Goal: Information Seeking & Learning: Learn about a topic

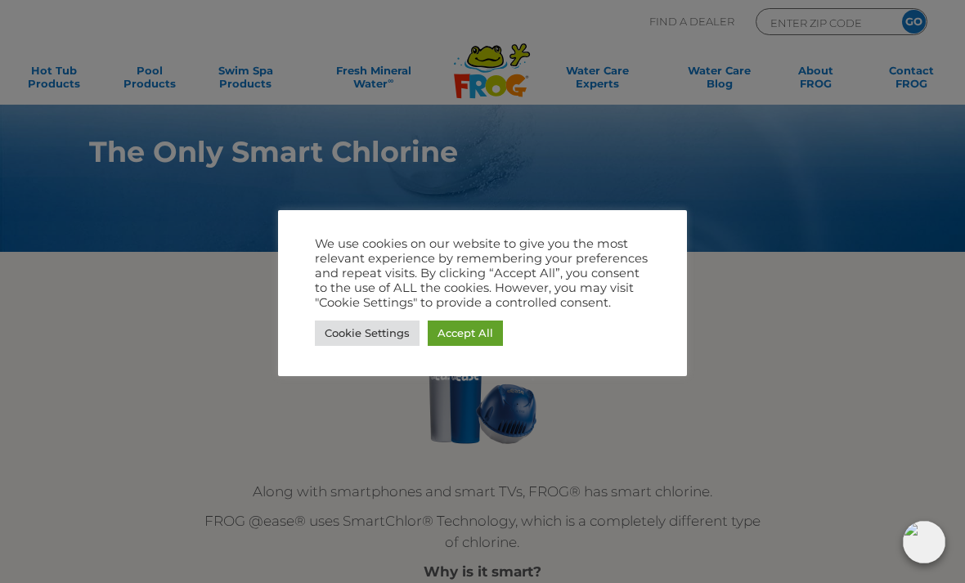
click at [474, 343] on link "Accept All" at bounding box center [465, 333] width 75 height 25
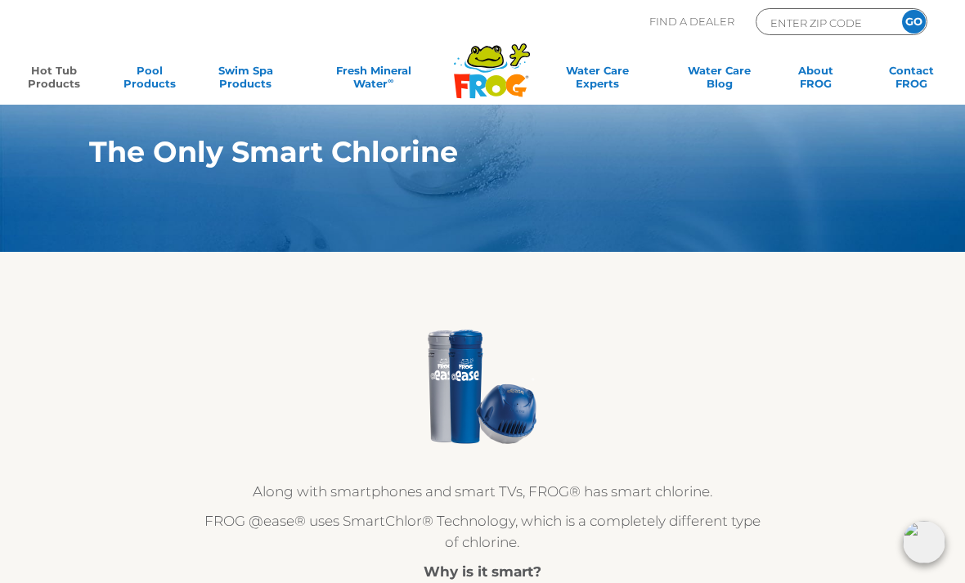
click at [56, 72] on link "Hot Tub Products" at bounding box center [53, 80] width 74 height 33
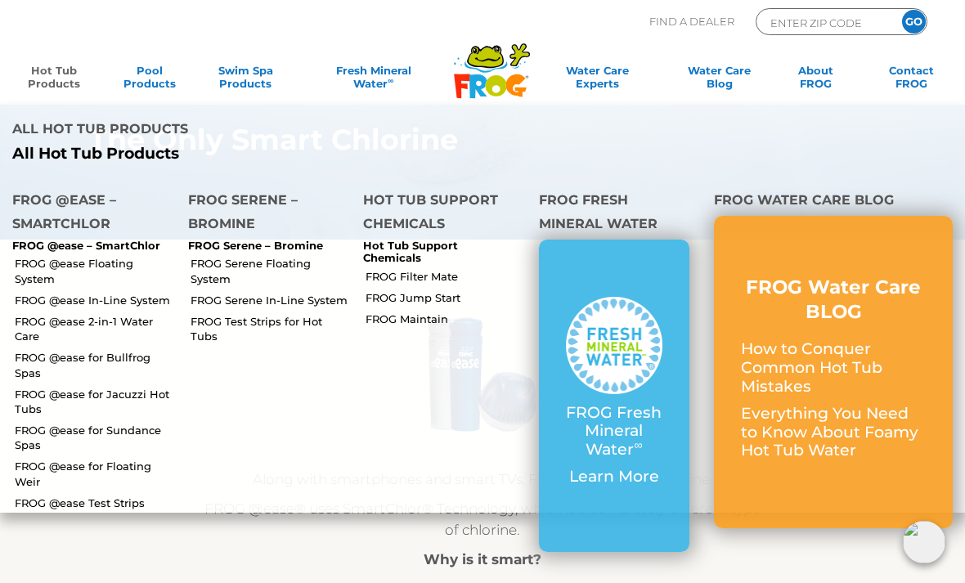
scroll to position [16, 0]
click at [52, 263] on link "FROG @ease Floating System" at bounding box center [95, 270] width 161 height 29
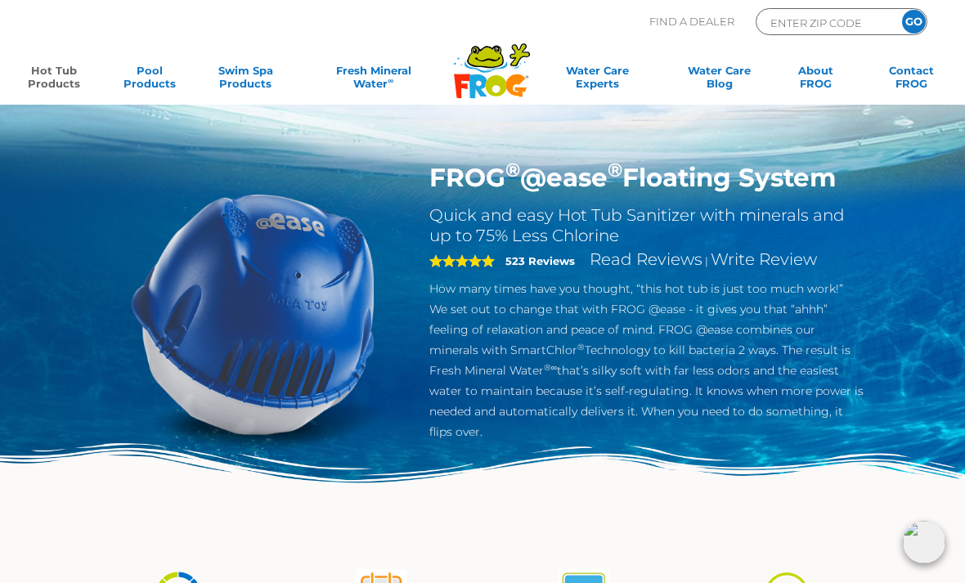
click at [67, 81] on link "Hot Tub Products" at bounding box center [53, 80] width 74 height 33
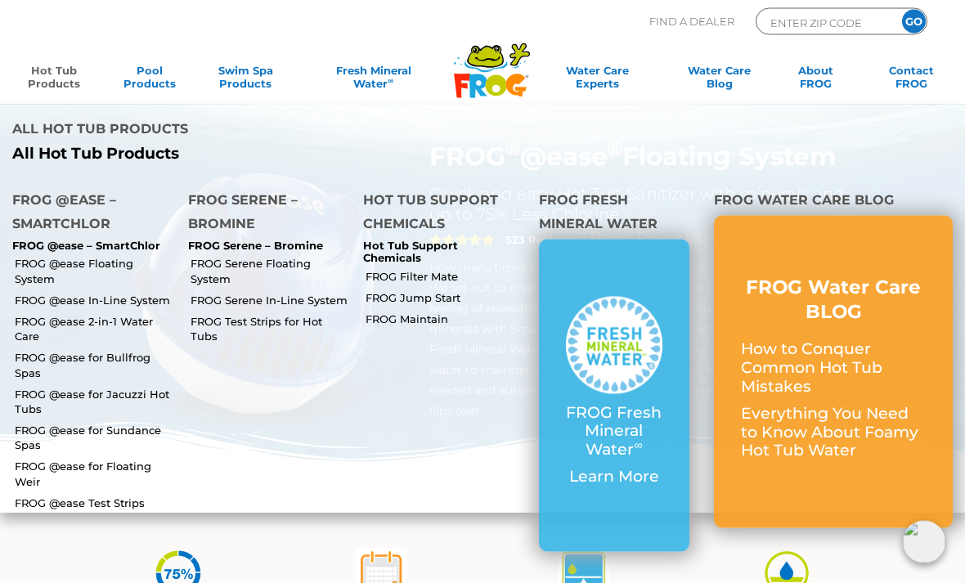
scroll to position [40, 0]
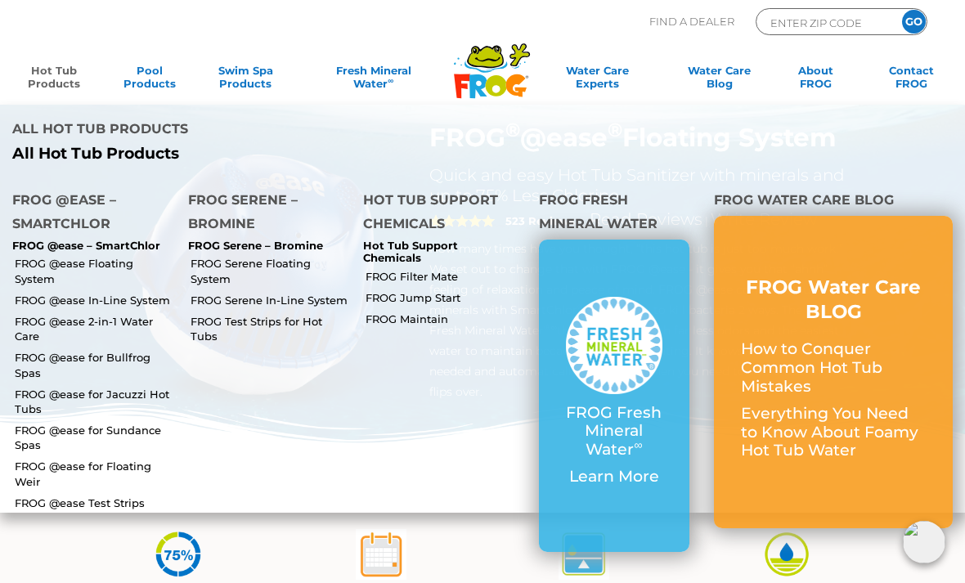
click at [52, 350] on link "FROG @ease for Bullfrog Spas" at bounding box center [95, 364] width 161 height 29
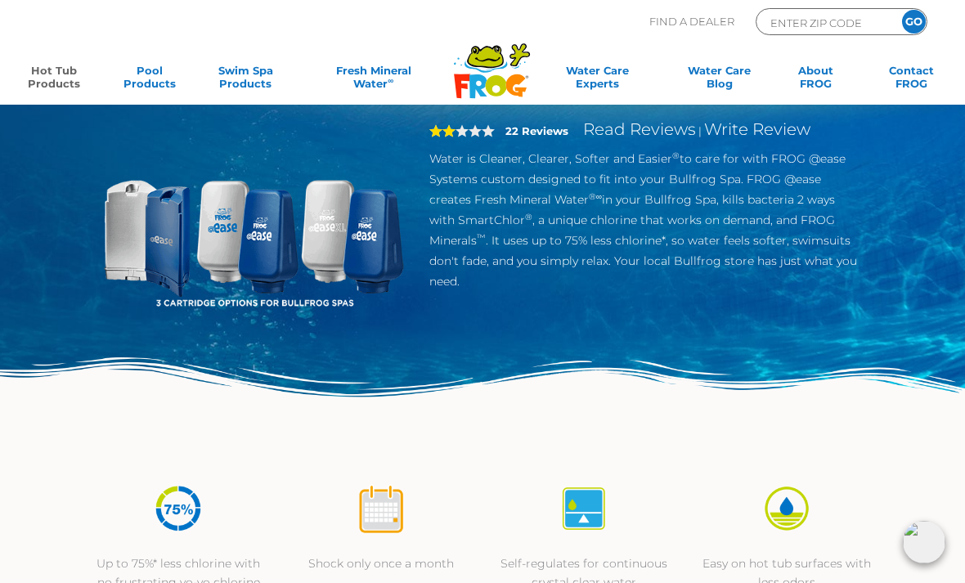
scroll to position [70, 0]
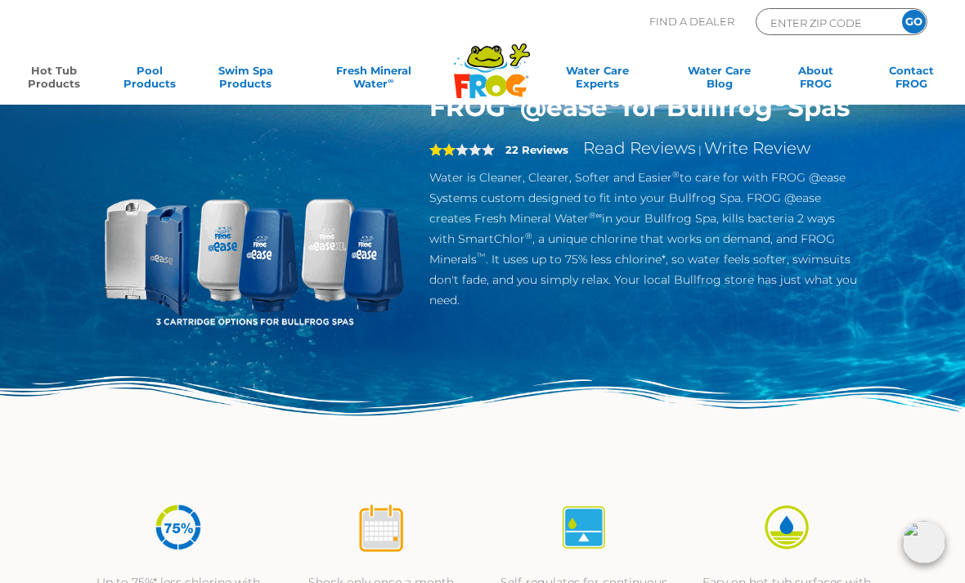
click at [650, 158] on link "Read Reviews" at bounding box center [639, 148] width 113 height 20
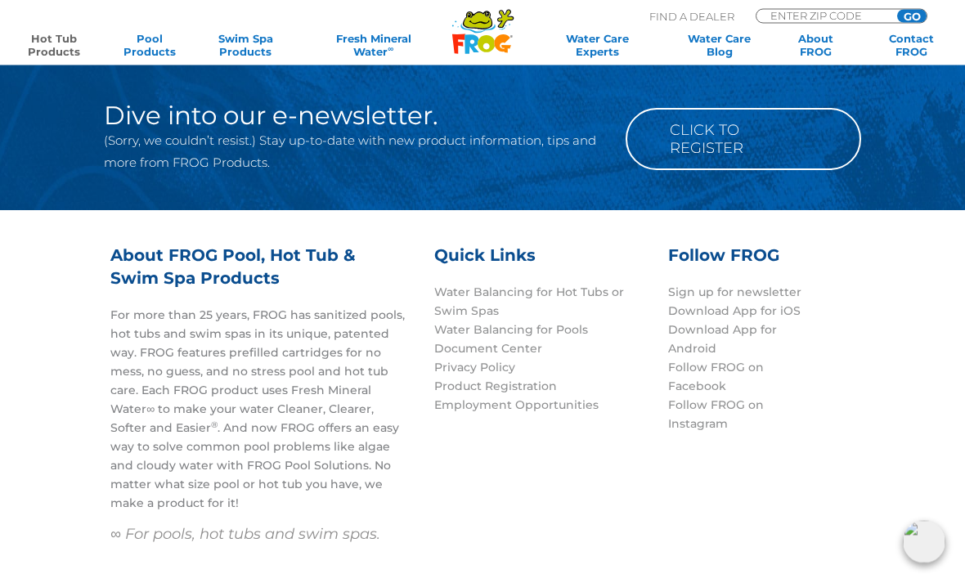
scroll to position [5278, 0]
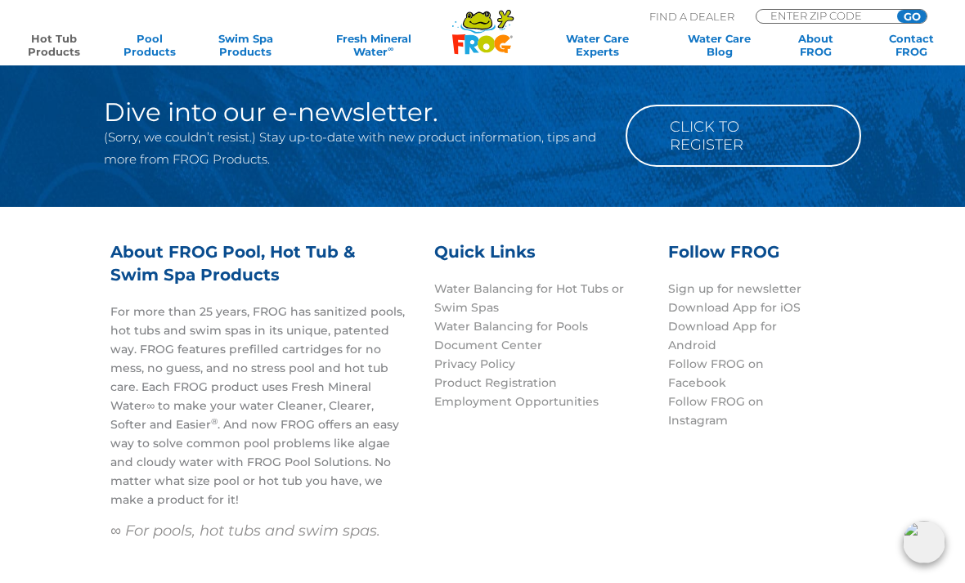
click at [497, 281] on link "Water Balancing for Hot Tubs or Swim Spas" at bounding box center [529, 298] width 190 height 34
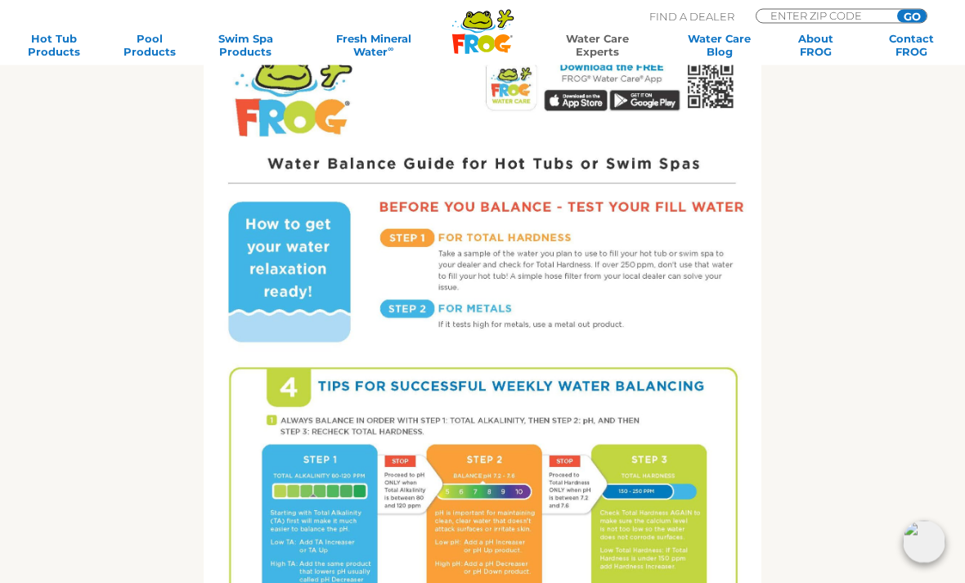
scroll to position [684, 0]
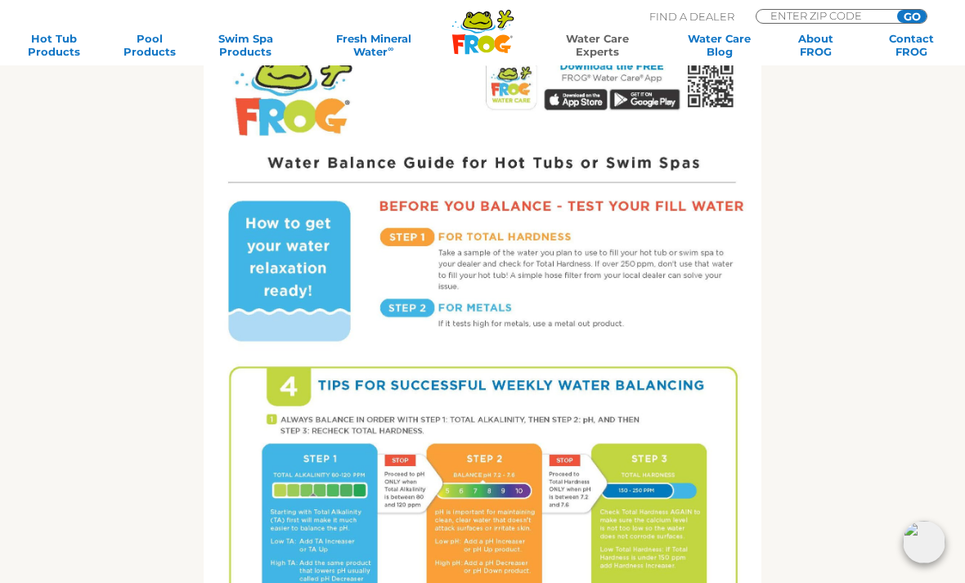
click at [102, 362] on div "Get the FROG ® Water Balancing Guide that makes it easy! Follow 4 Tips for succ…" at bounding box center [483, 294] width 836 height 1153
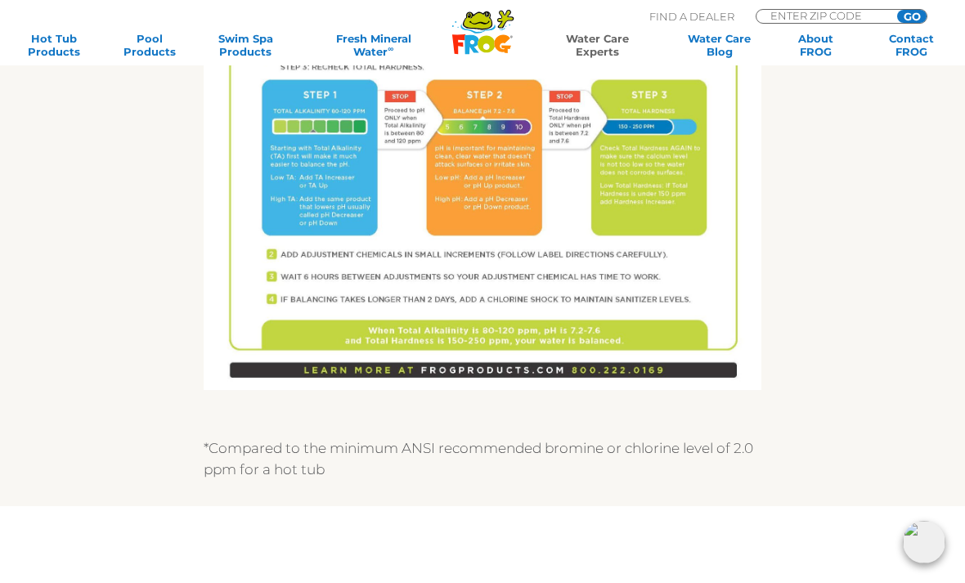
scroll to position [1037, 0]
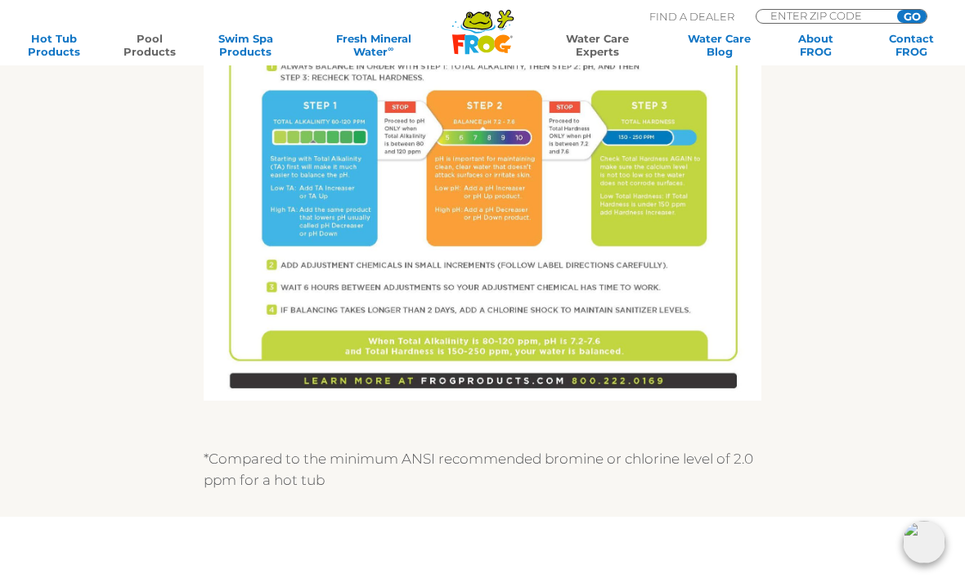
click at [166, 34] on link "Pool Products" at bounding box center [149, 45] width 74 height 26
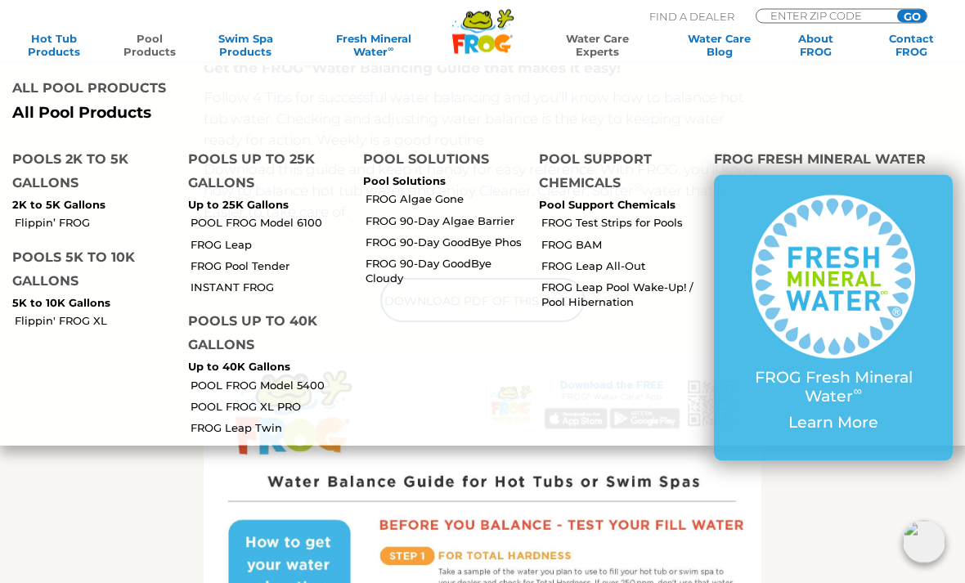
scroll to position [346, 0]
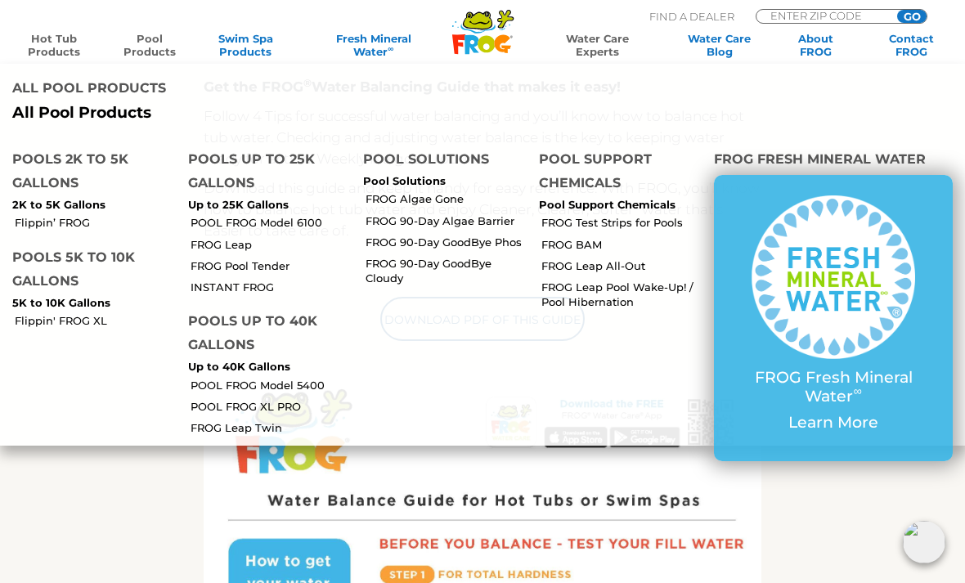
click at [64, 53] on link "Hot Tub Products" at bounding box center [53, 45] width 74 height 26
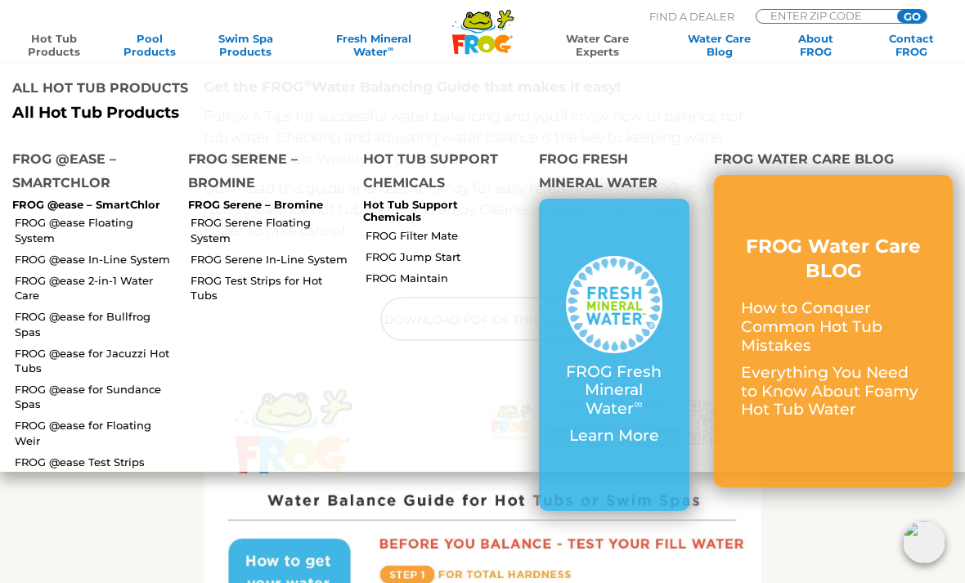
scroll to position [347, 0]
click at [50, 309] on link "FROG @ease for Bullfrog Spas" at bounding box center [95, 323] width 161 height 29
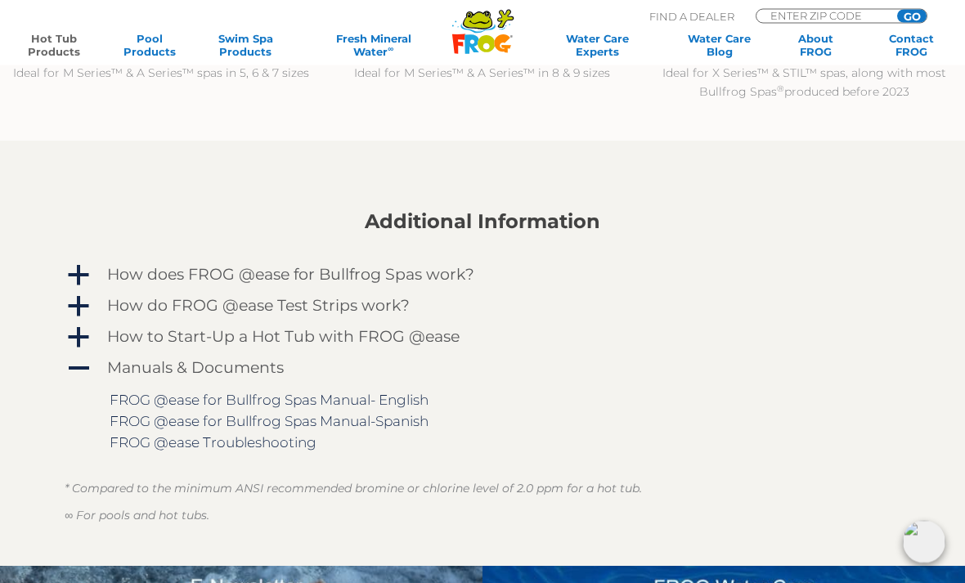
scroll to position [1767, 0]
click at [77, 303] on span "a" at bounding box center [78, 306] width 25 height 25
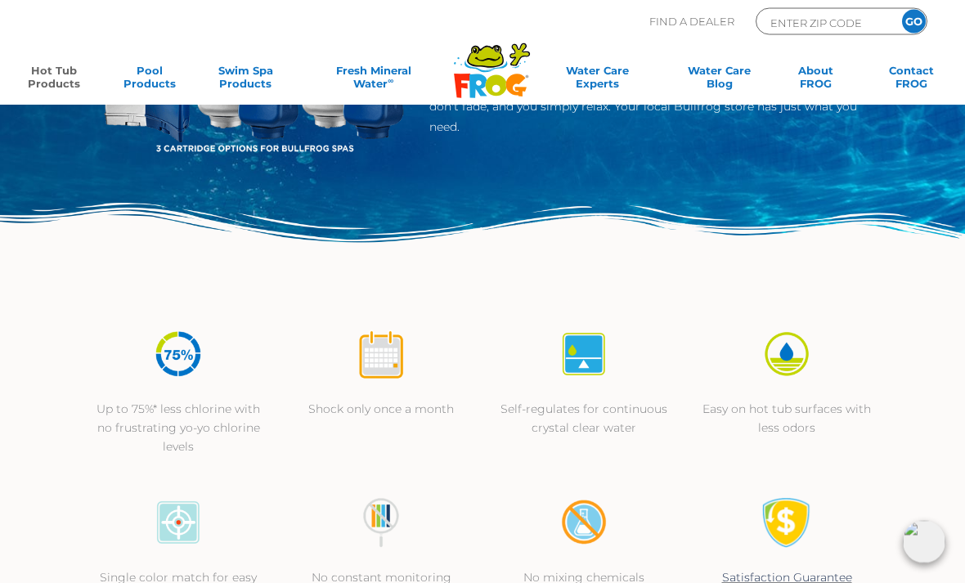
scroll to position [0, 0]
